Goal: Navigation & Orientation: Go to known website

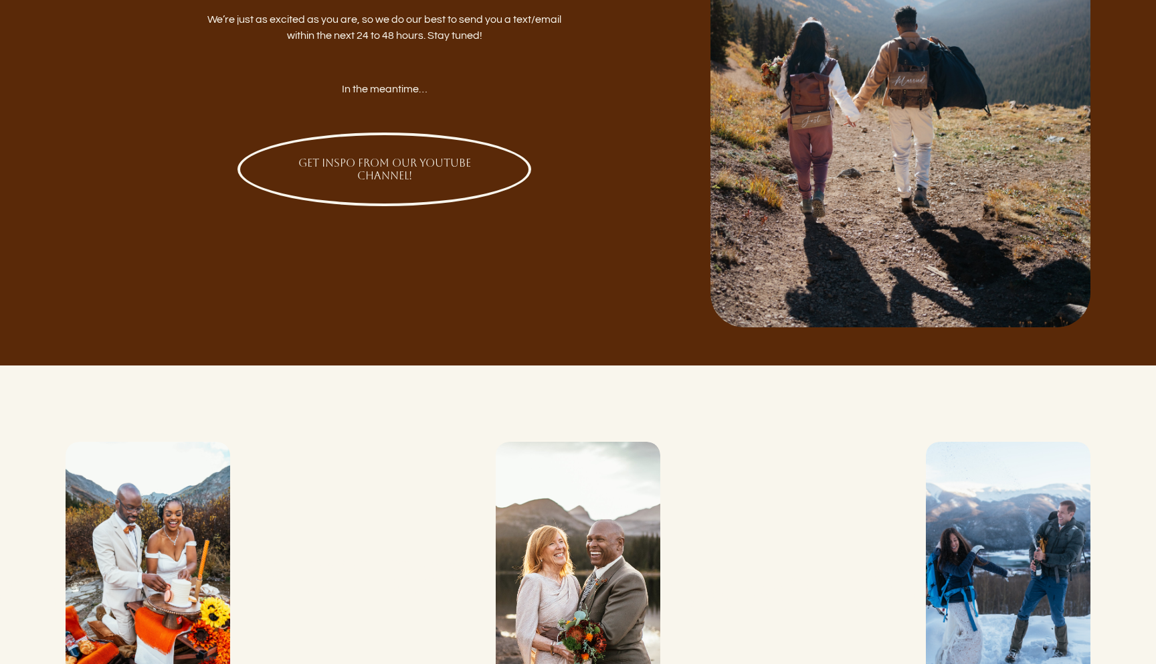
scroll to position [303, 0]
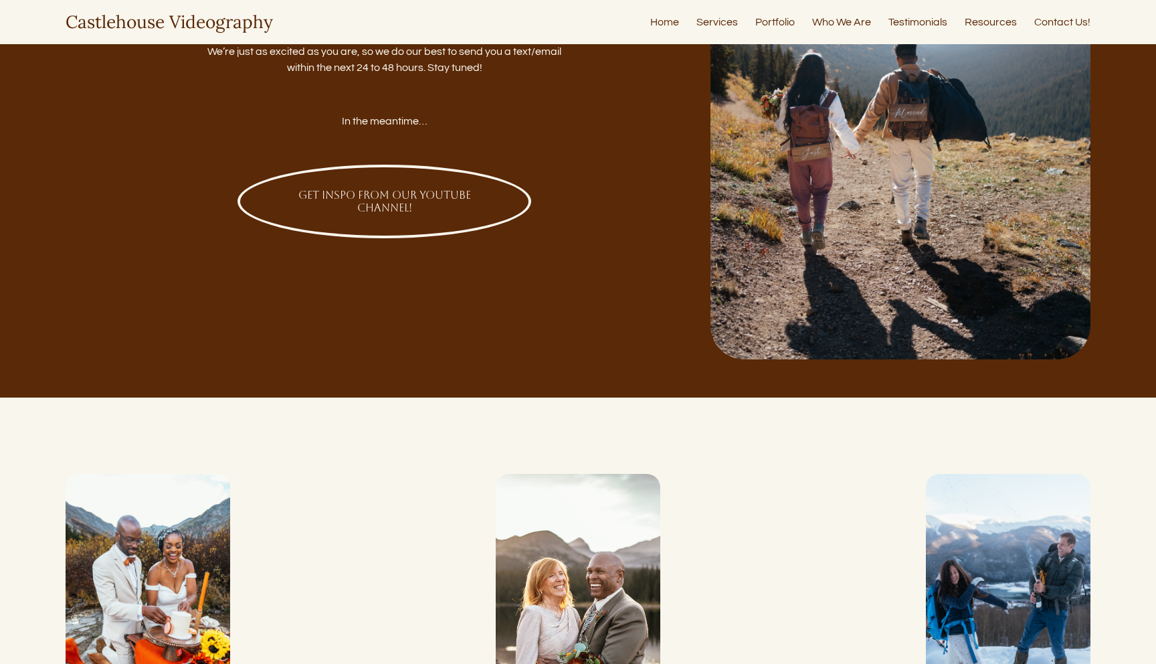
click at [426, 165] on link "GET INSPO FROM OUR YOUTUBE CHANNEL!" at bounding box center [385, 202] width 294 height 74
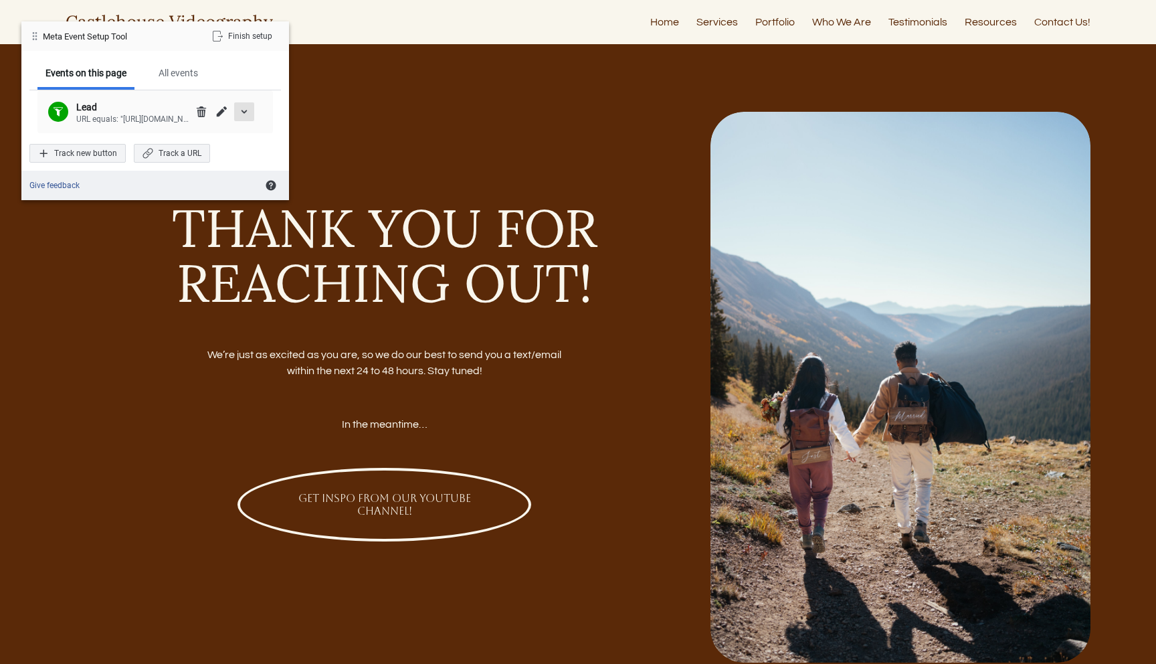
click at [240, 110] on span "expand/collapse details" at bounding box center [244, 111] width 11 height 11
